Goal: Navigation & Orientation: Find specific page/section

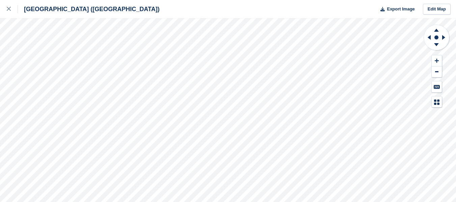
click at [96, 84] on div "[GEOGRAPHIC_DATA] ([GEOGRAPHIC_DATA]) Export Image Edit Map" at bounding box center [228, 101] width 456 height 202
